Goal: Task Accomplishment & Management: Use online tool/utility

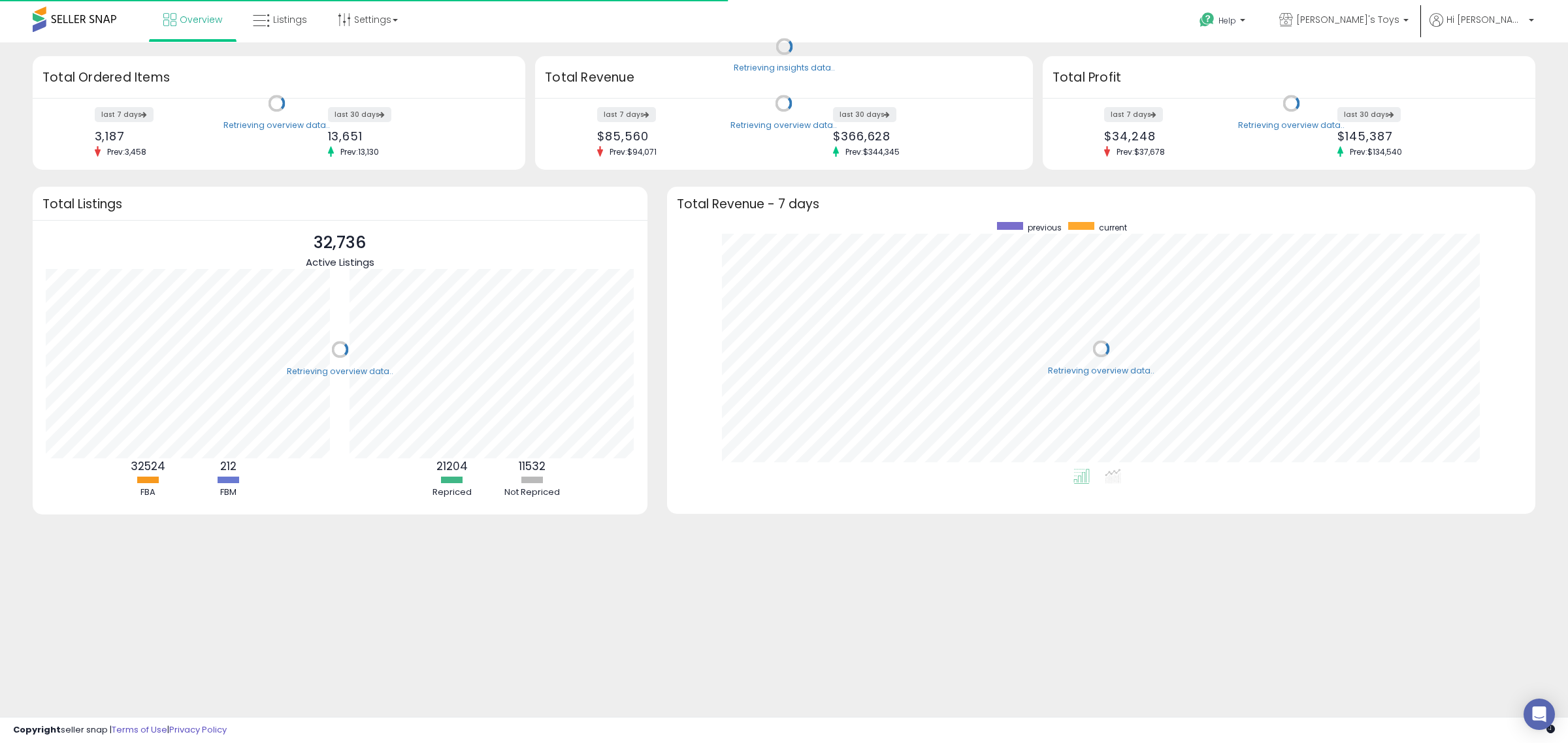
scroll to position [247, 843]
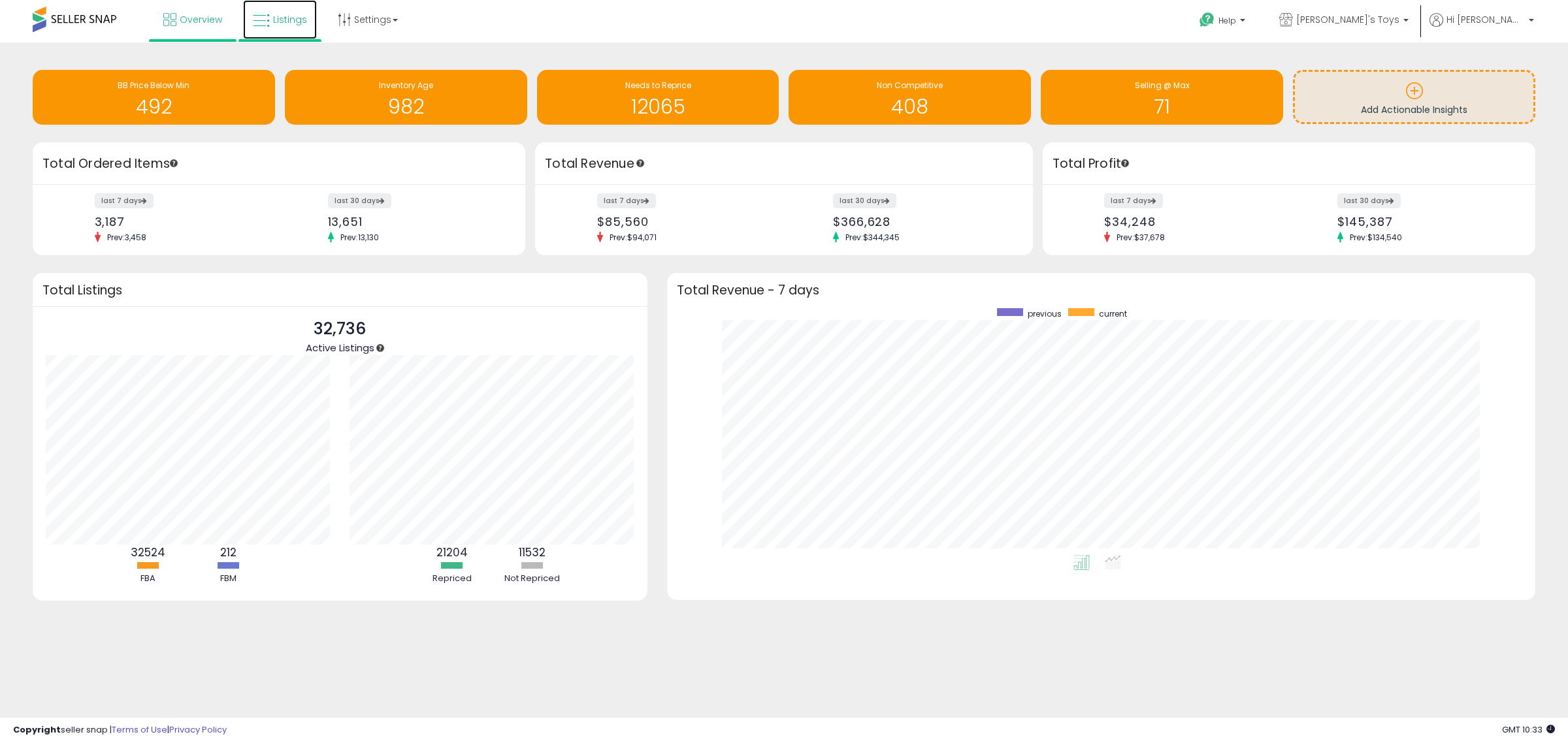
click at [257, 27] on icon at bounding box center [261, 20] width 17 height 17
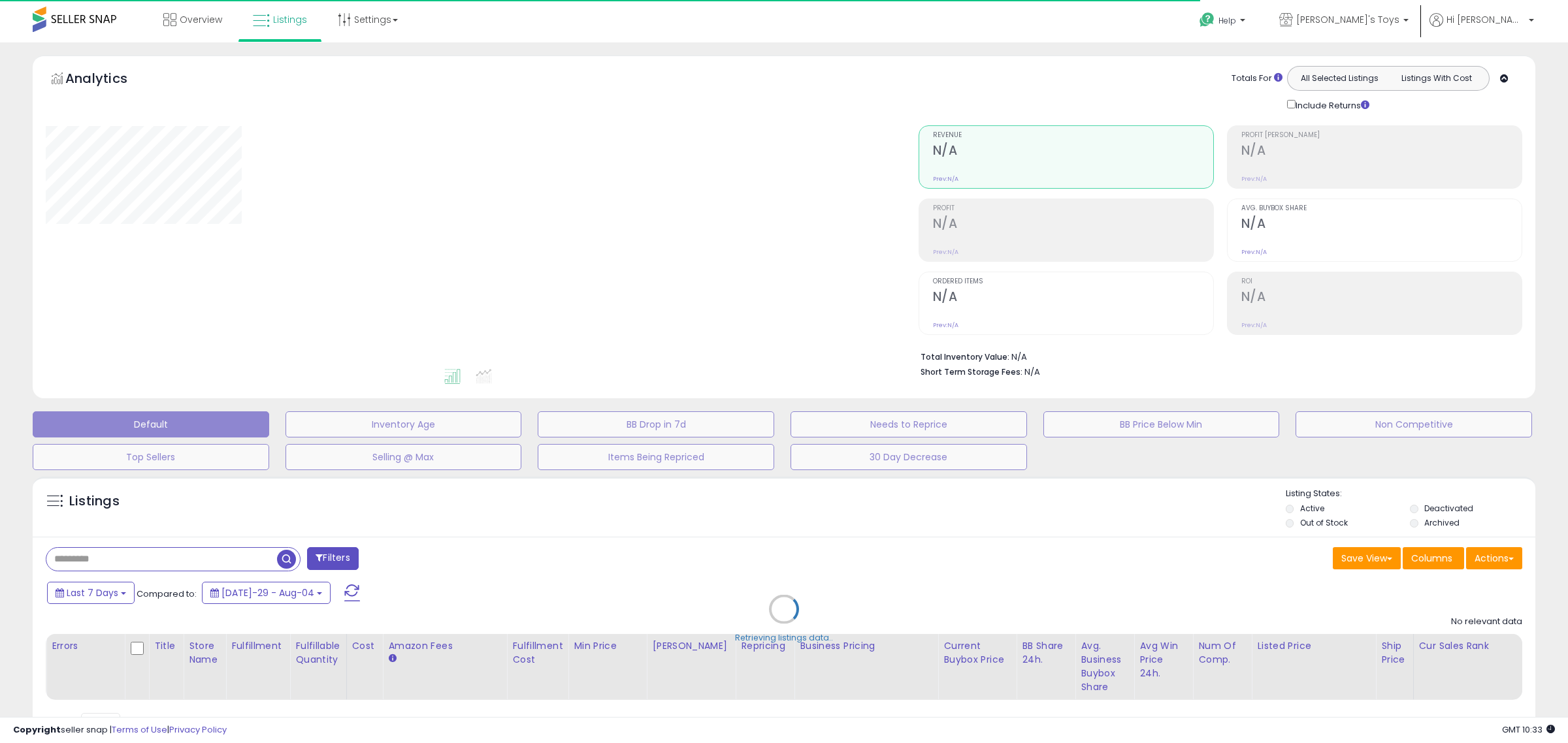
click at [208, 560] on div "Retrieving listings data.." at bounding box center [784, 620] width 1523 height 298
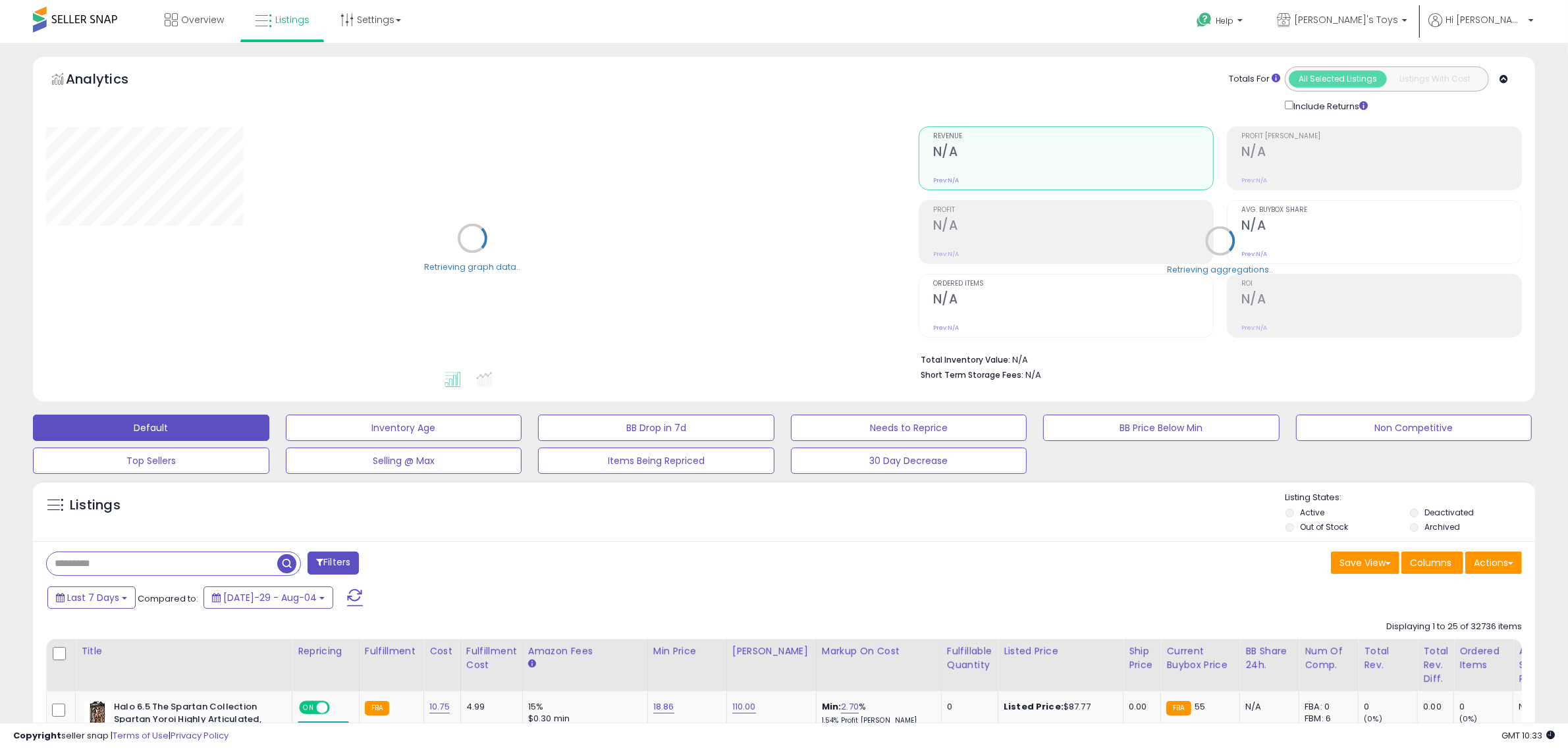
click at [146, 566] on input "text" at bounding box center [162, 564] width 231 height 23
paste input "**********"
type input "**********"
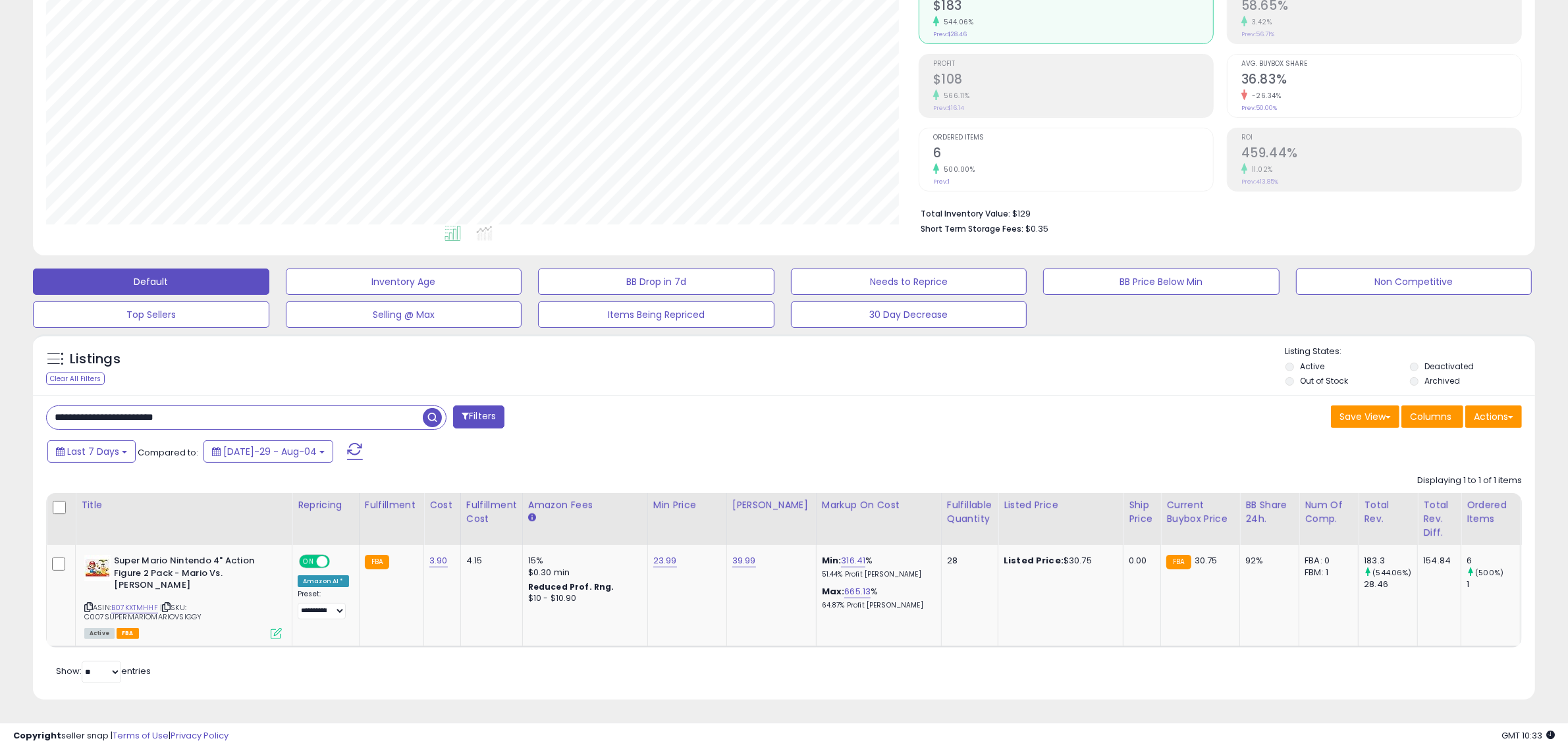
scroll to position [270, 873]
click at [788, 417] on div "Save View Save As New View Update Current View Columns Actions Import Export Vi…" at bounding box center [1158, 418] width 748 height 26
click at [781, 444] on div "Last 7 Days Compared to: [DATE]-29 - Aug-04" at bounding box center [597, 453] width 1107 height 29
click at [147, 603] on span "| SKU: C007SUPERMARIOMARIOVSIGGY" at bounding box center [143, 613] width 117 height 19
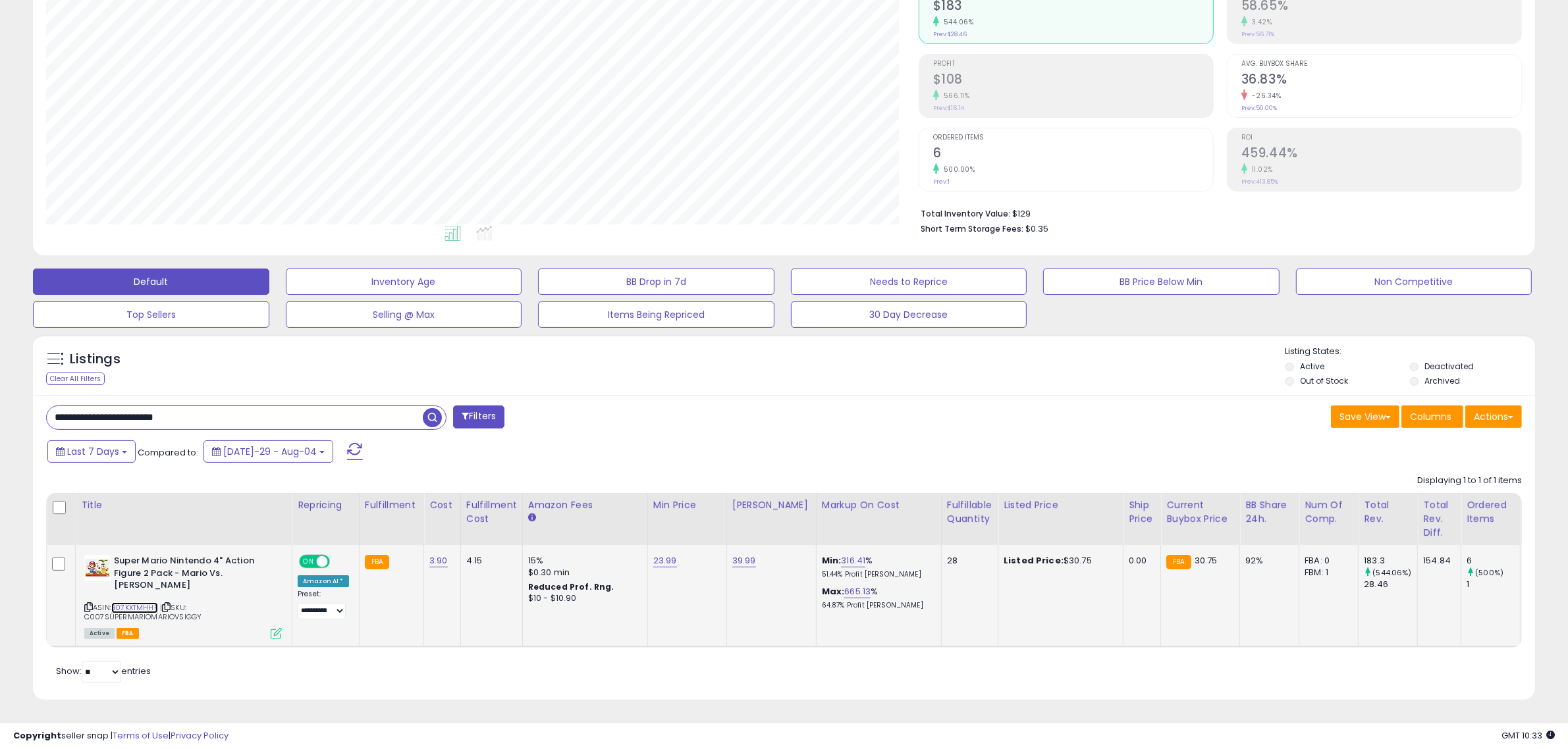
click at [147, 603] on link "B07KXTMHHF" at bounding box center [135, 608] width 47 height 11
